Goal: Task Accomplishment & Management: Manage account settings

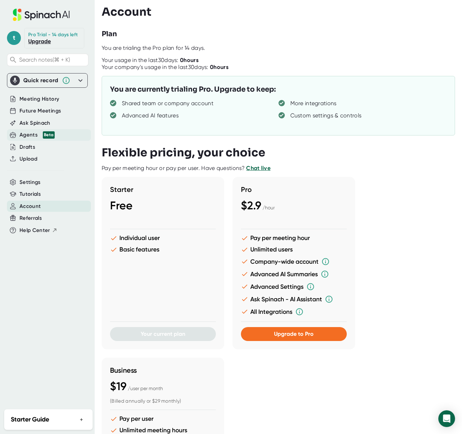
click at [31, 136] on div "Agents Beta" at bounding box center [37, 135] width 35 height 8
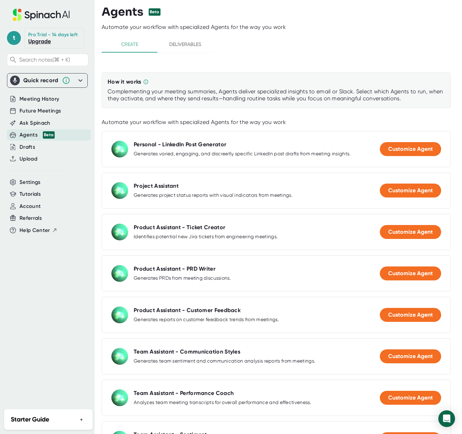
click at [194, 44] on span "Deliverables" at bounding box center [185, 44] width 47 height 9
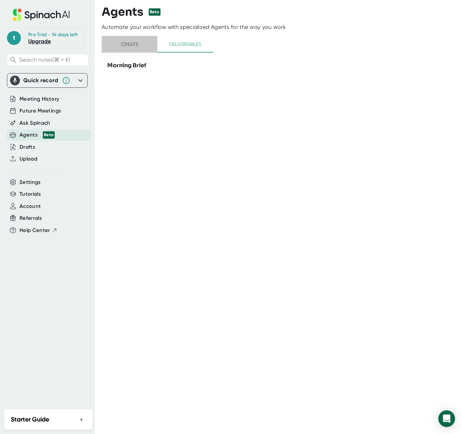
click at [135, 44] on span "Create" at bounding box center [129, 44] width 47 height 9
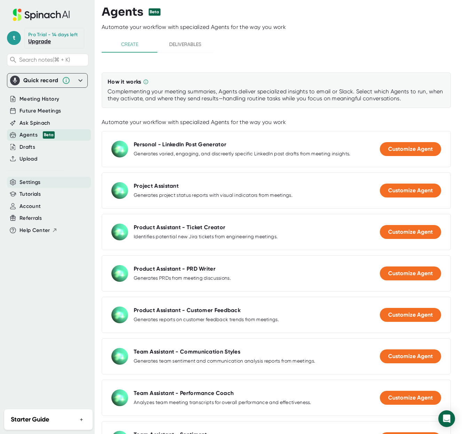
drag, startPoint x: 23, startPoint y: 181, endPoint x: 30, endPoint y: 183, distance: 7.2
click at [23, 181] on span "Settings" at bounding box center [30, 182] width 21 height 8
